Goal: Transaction & Acquisition: Purchase product/service

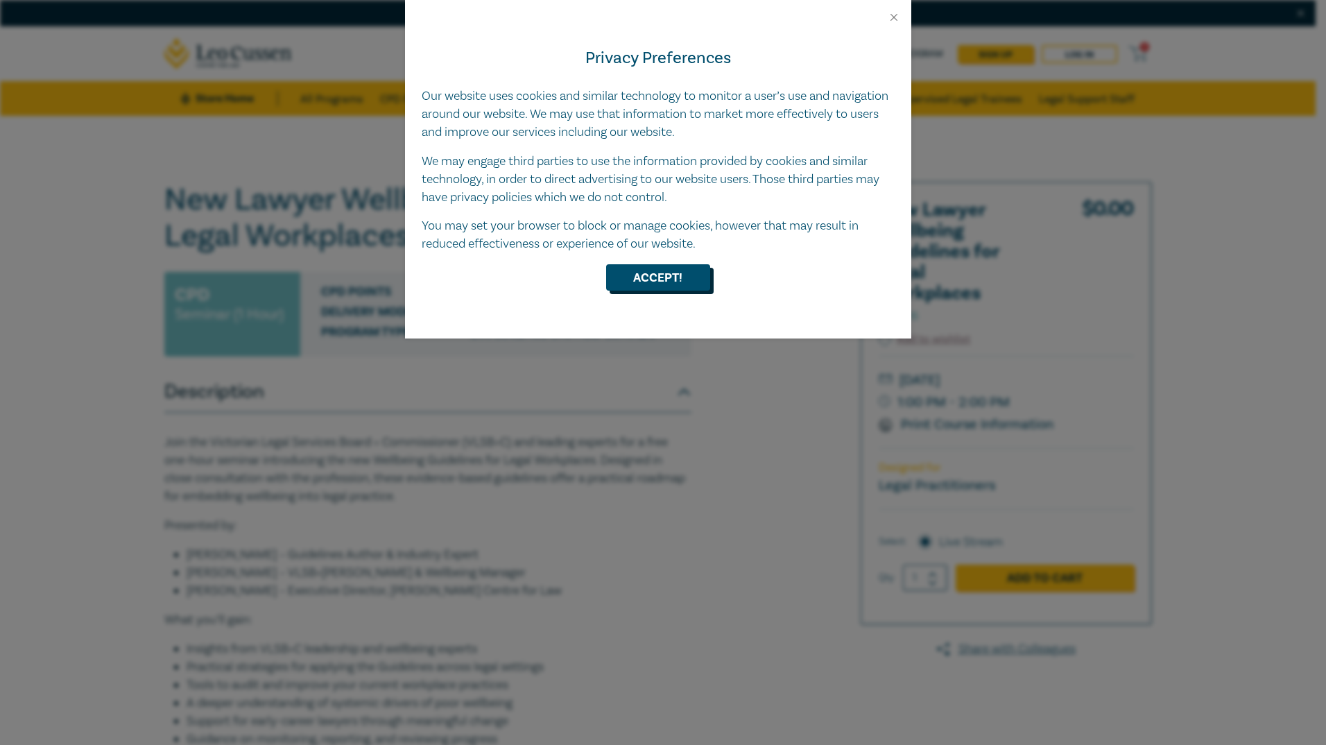
click at [683, 272] on button "Accept!" at bounding box center [658, 277] width 104 height 26
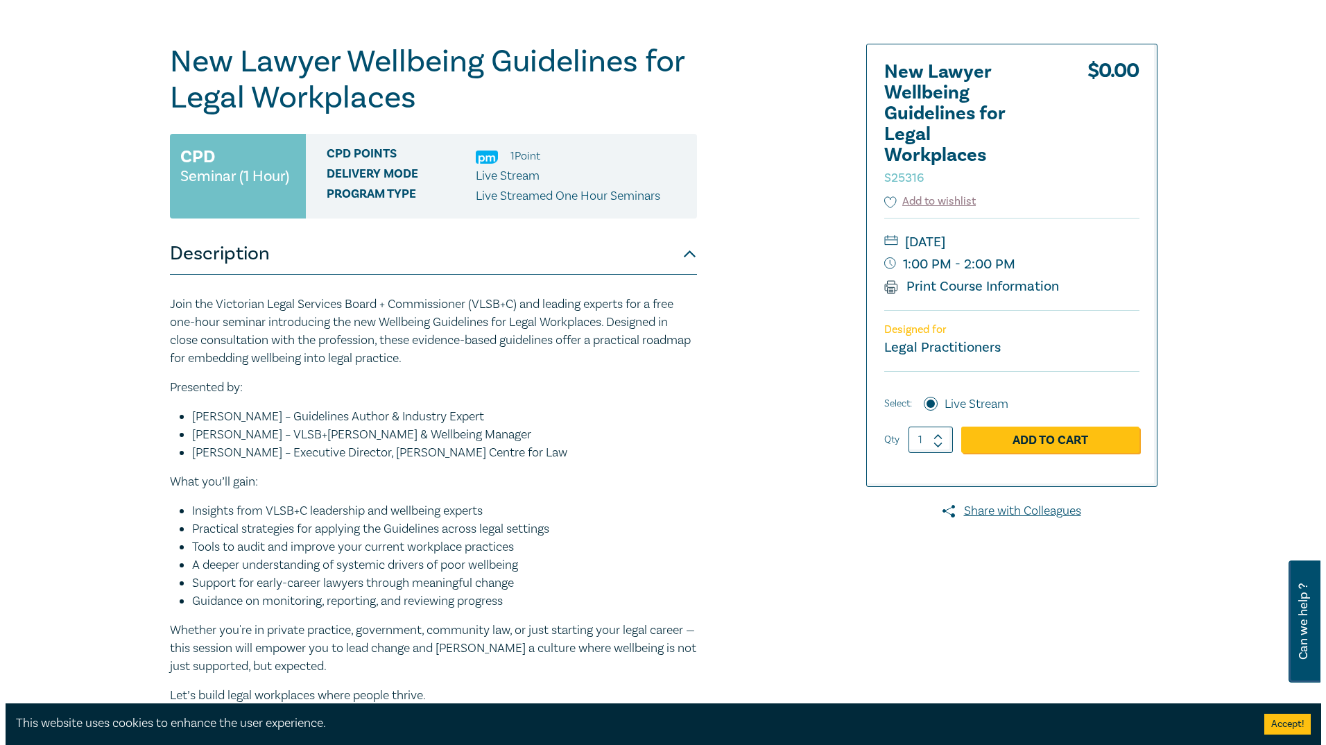
scroll to position [69, 0]
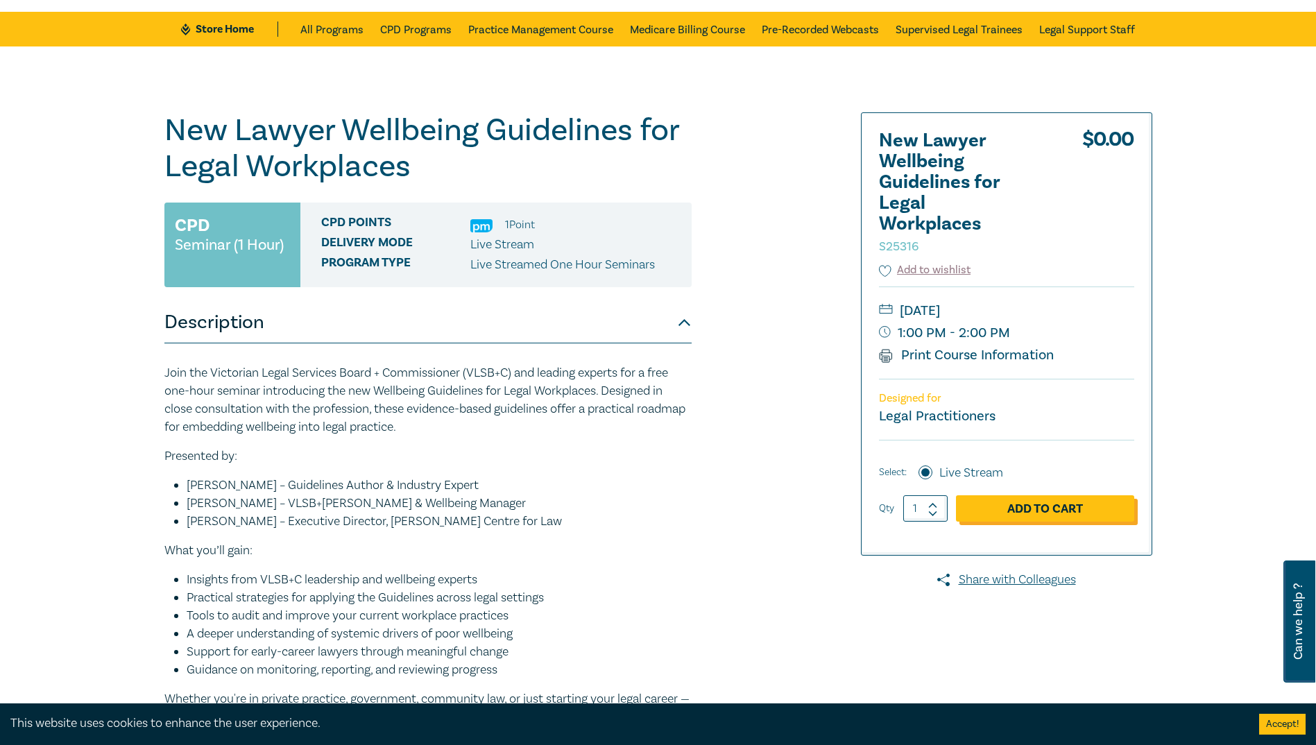
click at [1061, 512] on link "Add to Cart" at bounding box center [1045, 508] width 178 height 26
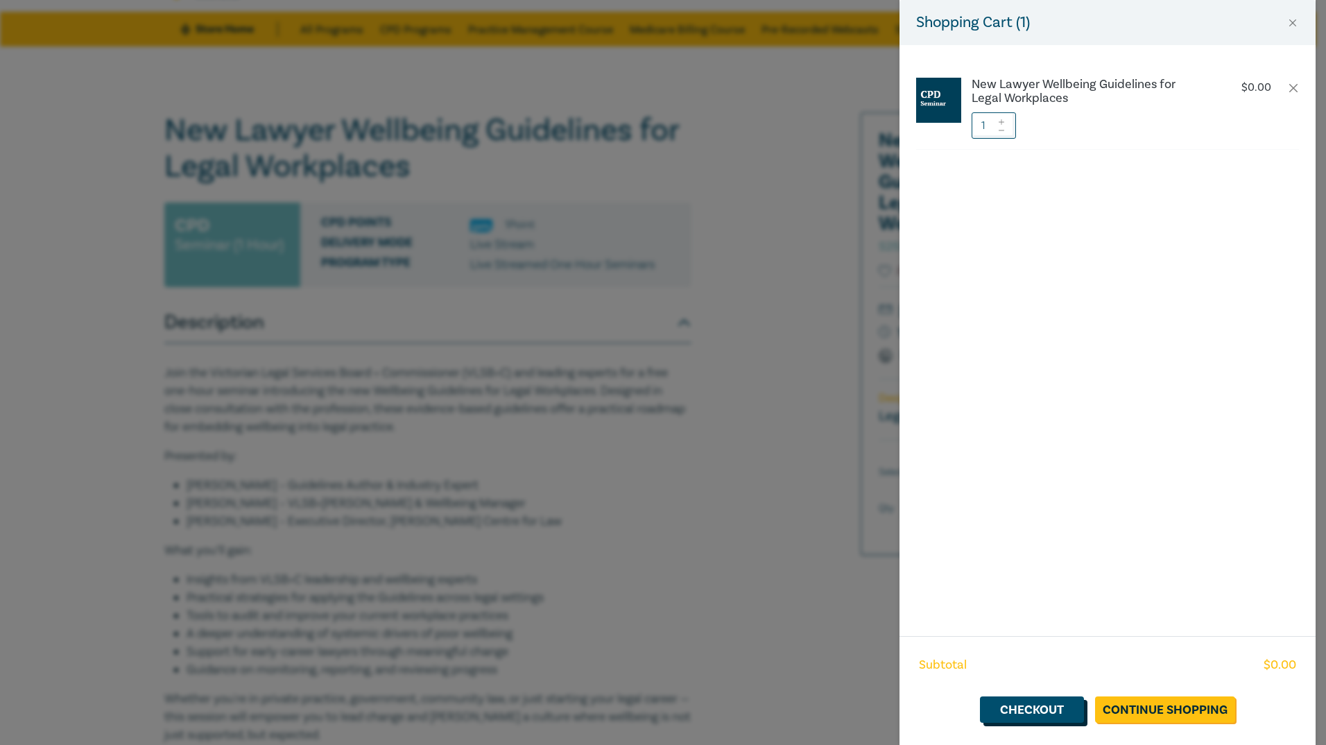
click at [1042, 709] on link "Checkout" at bounding box center [1032, 710] width 104 height 26
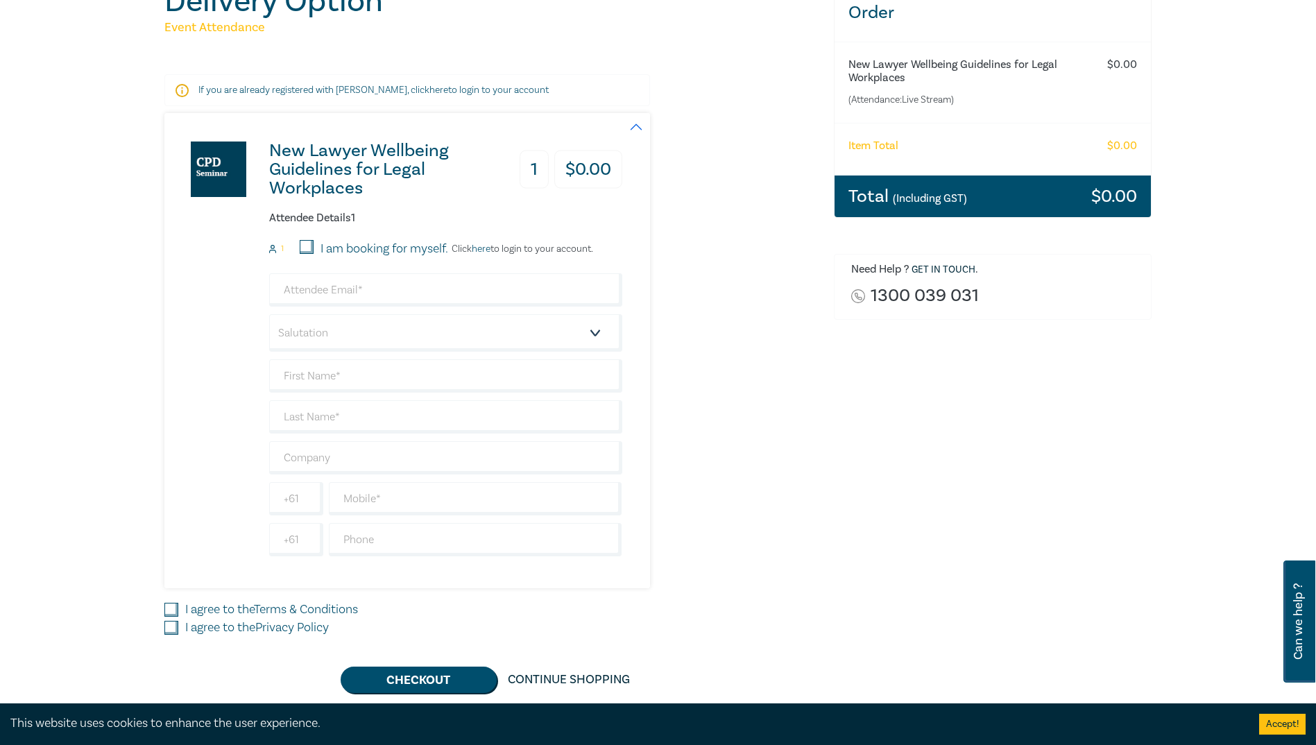
scroll to position [208, 0]
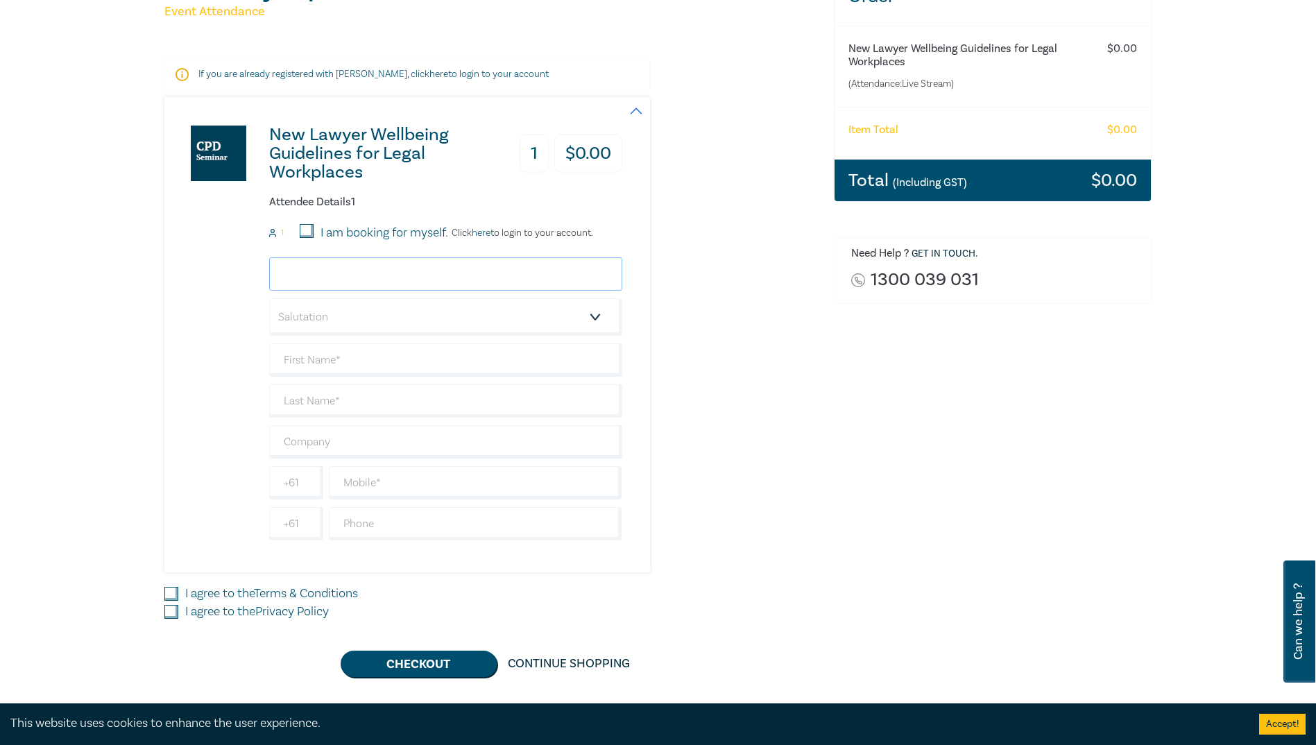
click at [351, 273] on input "email" at bounding box center [445, 273] width 353 height 33
type input "[PERSON_NAME][EMAIL_ADDRESS][PERSON_NAME][DOMAIN_NAME]"
type input "[PERSON_NAME]"
type input "[PERSON_NAME] Water"
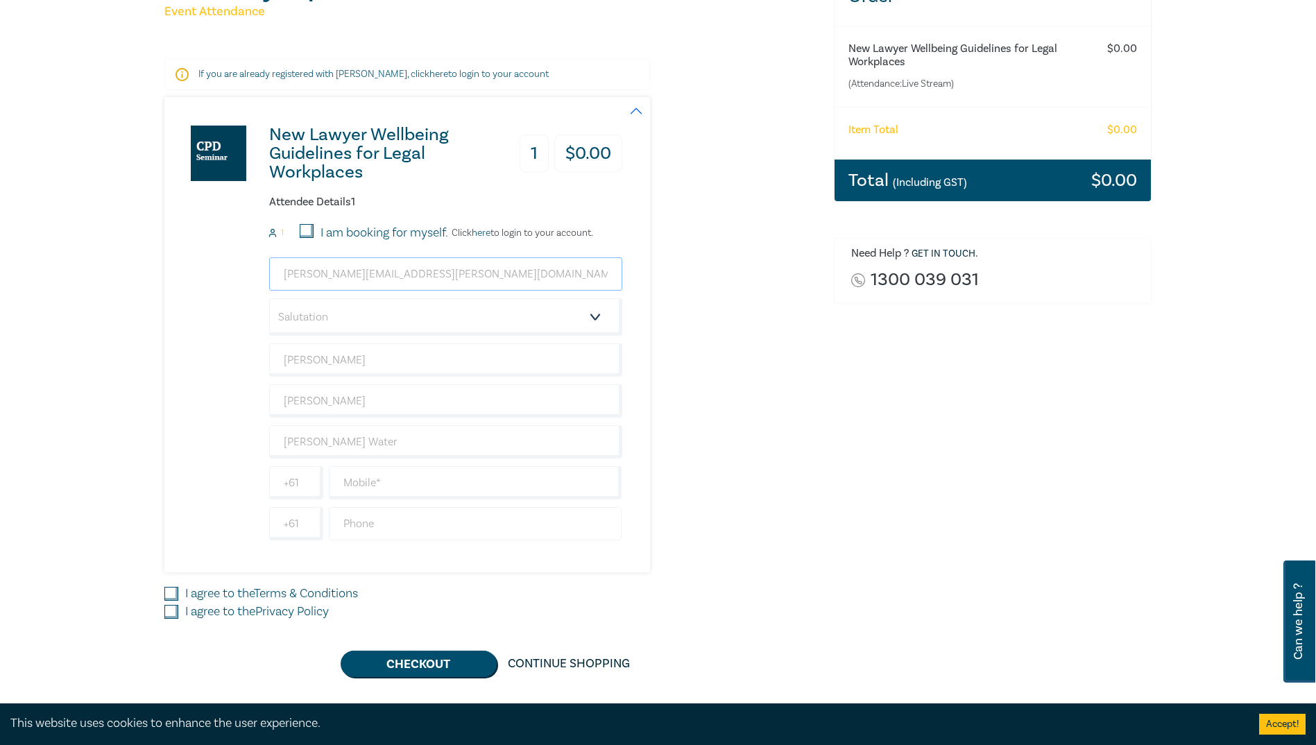
scroll to position [278, 0]
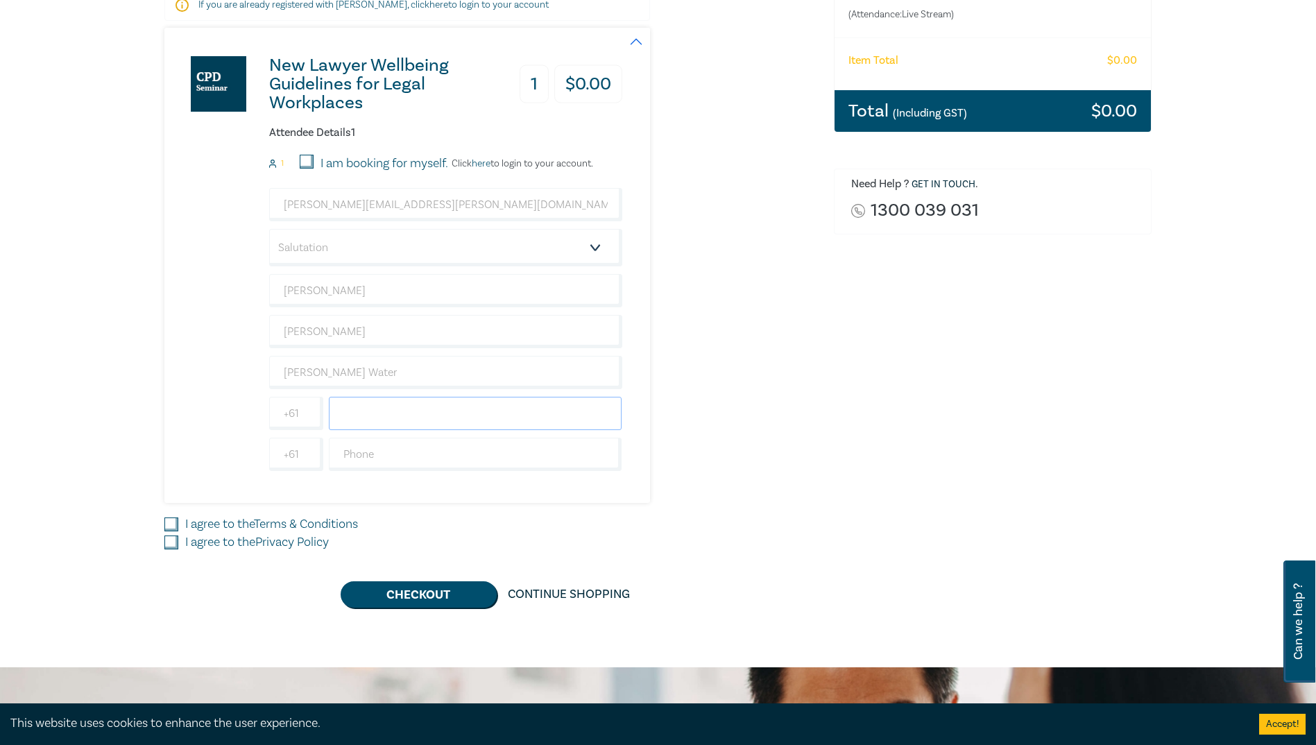
click at [428, 418] on input "text" at bounding box center [475, 413] width 293 height 33
type input "0409332191"
click at [169, 525] on input "I agree to the Terms & Conditions" at bounding box center [171, 525] width 14 height 14
checkbox input "true"
click at [175, 545] on input "I agree to the Privacy Policy" at bounding box center [171, 543] width 14 height 14
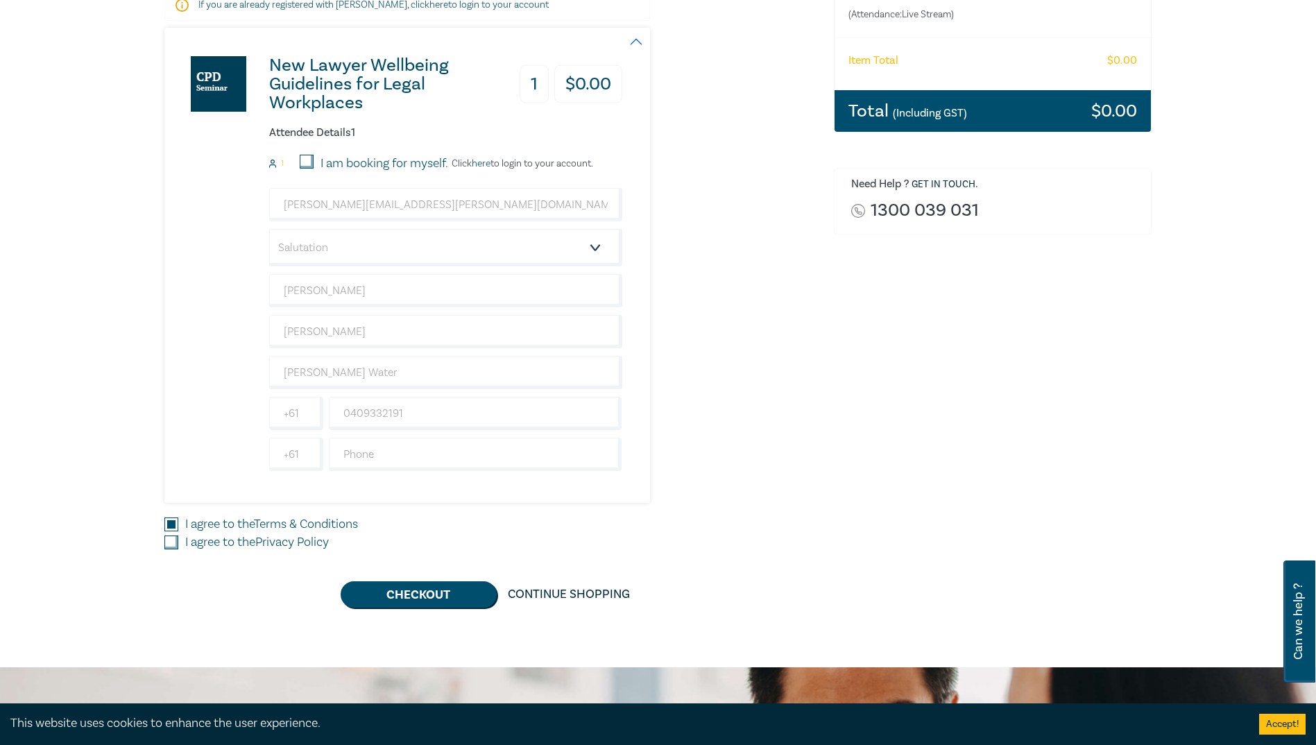
checkbox input "true"
click at [459, 592] on button "Checkout" at bounding box center [419, 594] width 156 height 26
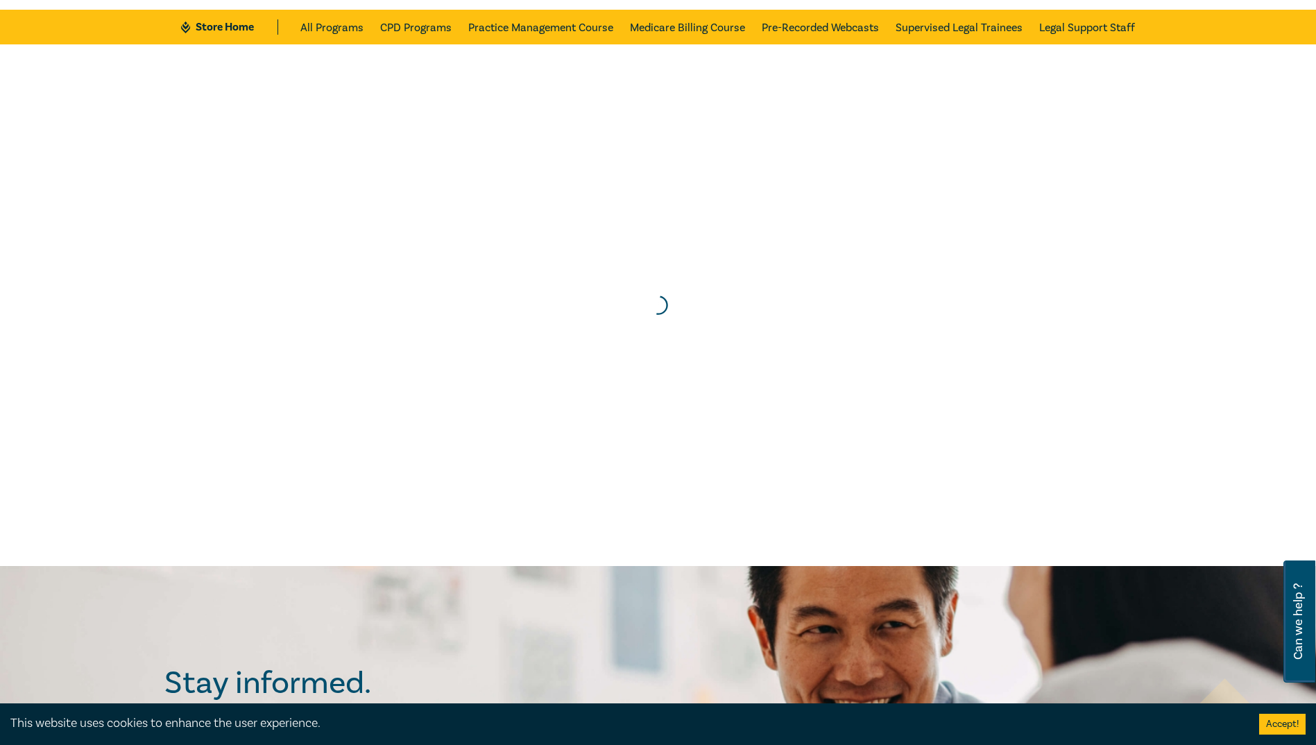
scroll to position [0, 0]
